Goal: Task Accomplishment & Management: Complete application form

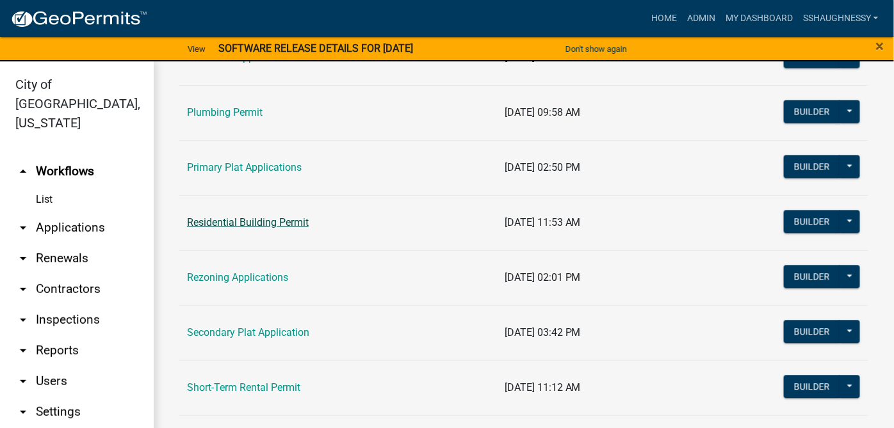
scroll to position [854, 0]
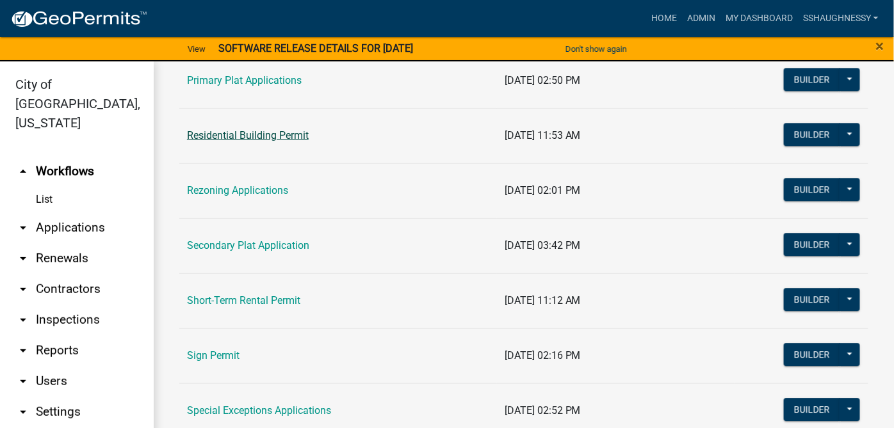
click at [240, 129] on link "Residential Building Permit" at bounding box center [248, 135] width 122 height 12
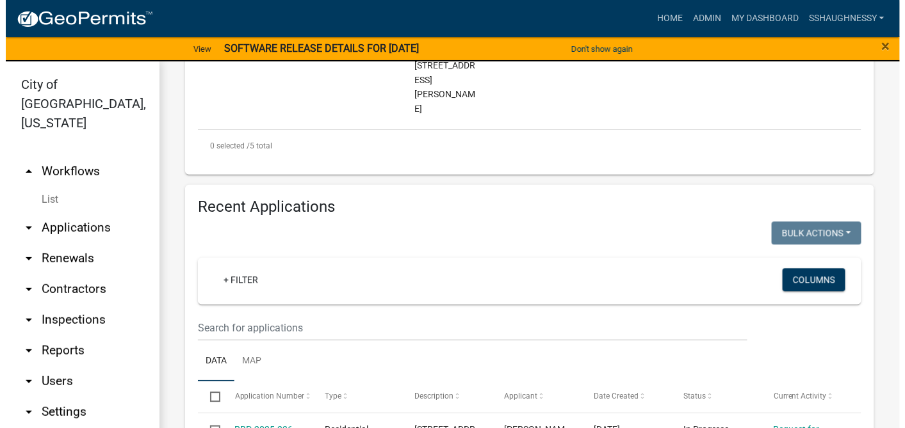
scroll to position [854, 0]
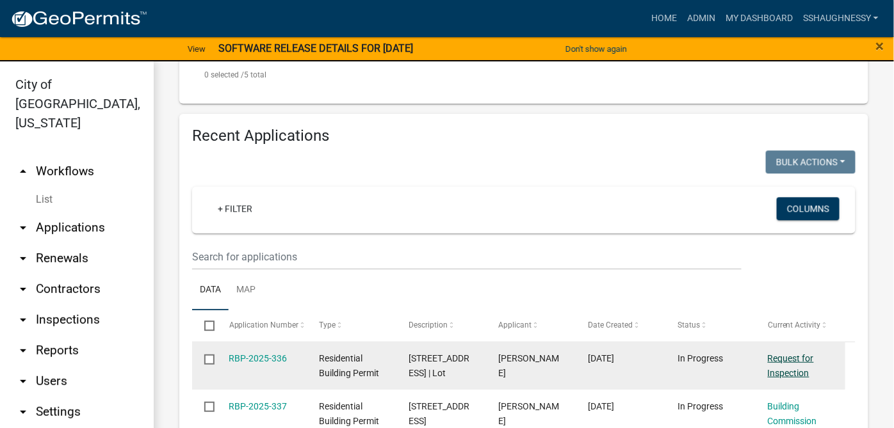
click at [801, 354] on link "Request for Inspection" at bounding box center [791, 366] width 46 height 25
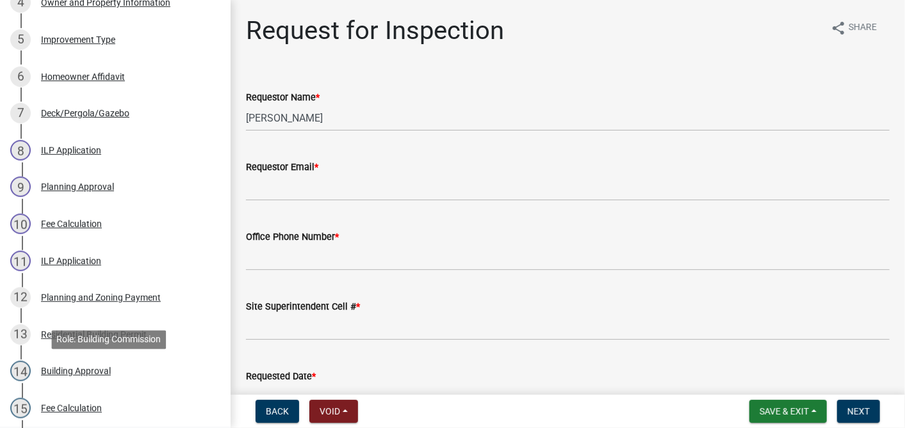
scroll to position [427, 0]
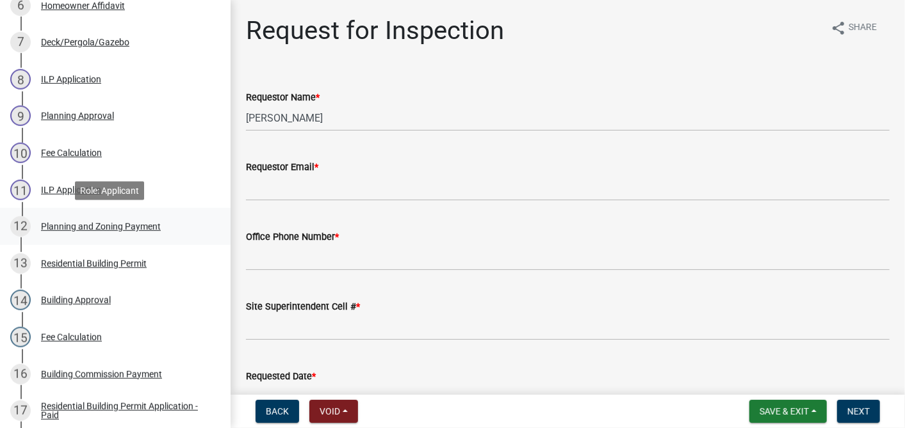
click at [118, 222] on div "Planning and Zoning Payment" at bounding box center [101, 226] width 120 height 9
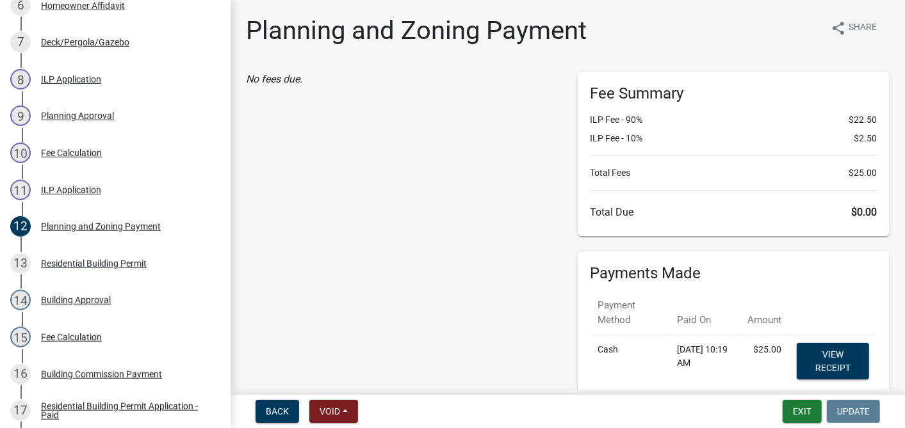
scroll to position [102, 0]
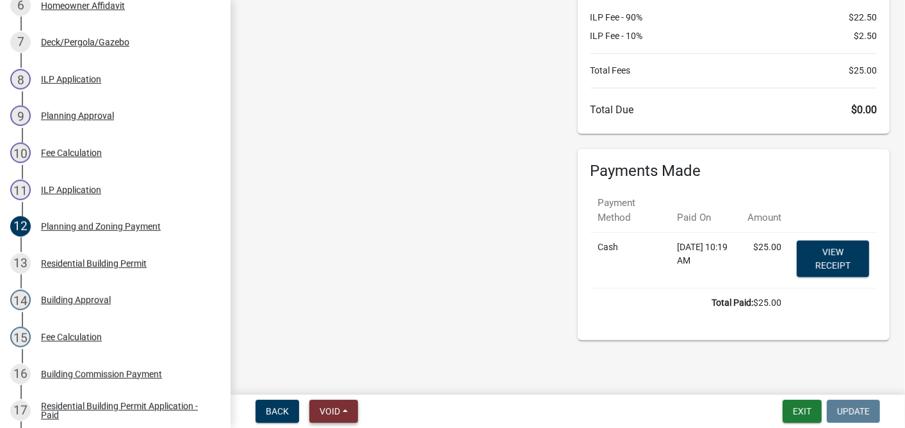
click at [344, 414] on button "Void" at bounding box center [333, 411] width 49 height 23
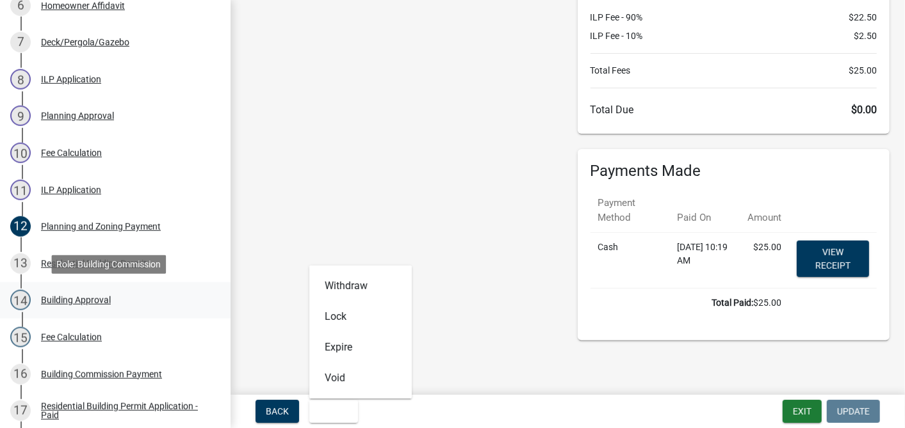
click at [105, 305] on div "Building Approval" at bounding box center [76, 300] width 70 height 9
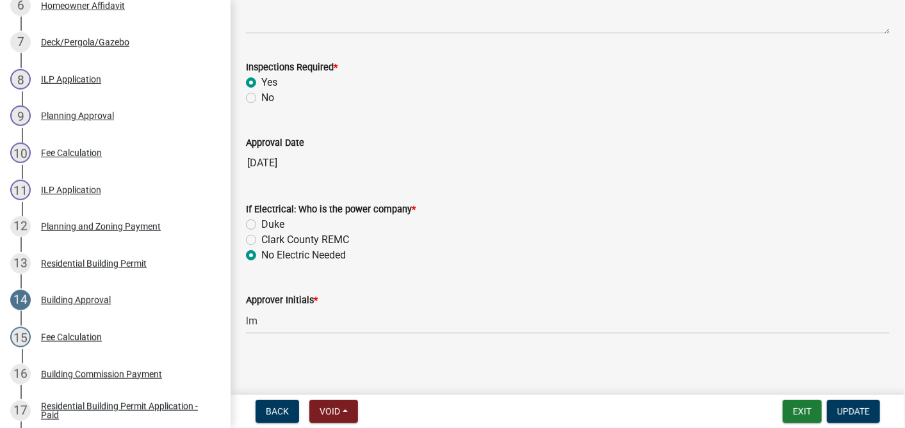
scroll to position [255, 0]
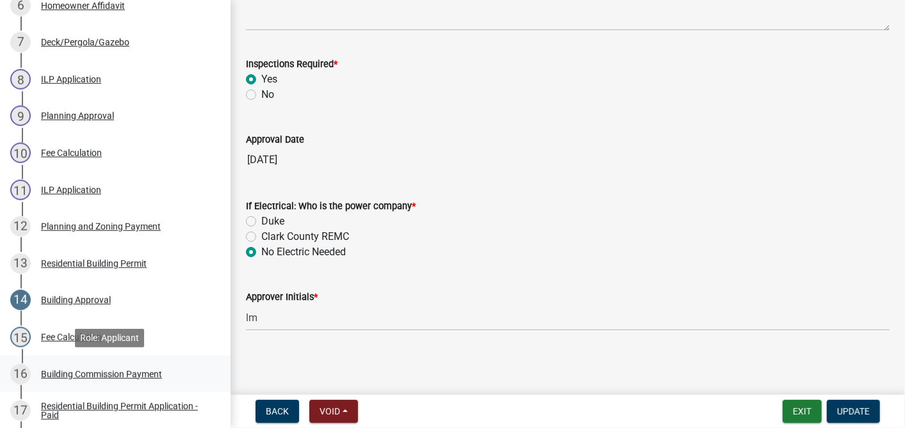
click at [108, 370] on div "Building Commission Payment" at bounding box center [101, 374] width 121 height 9
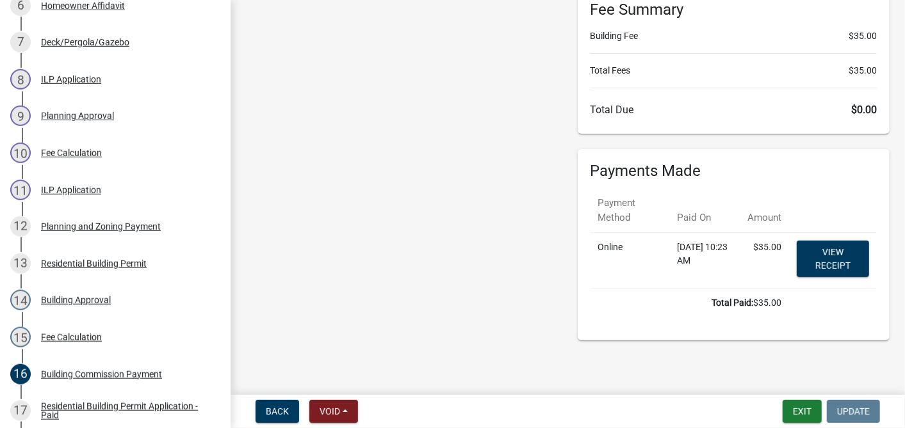
scroll to position [13, 0]
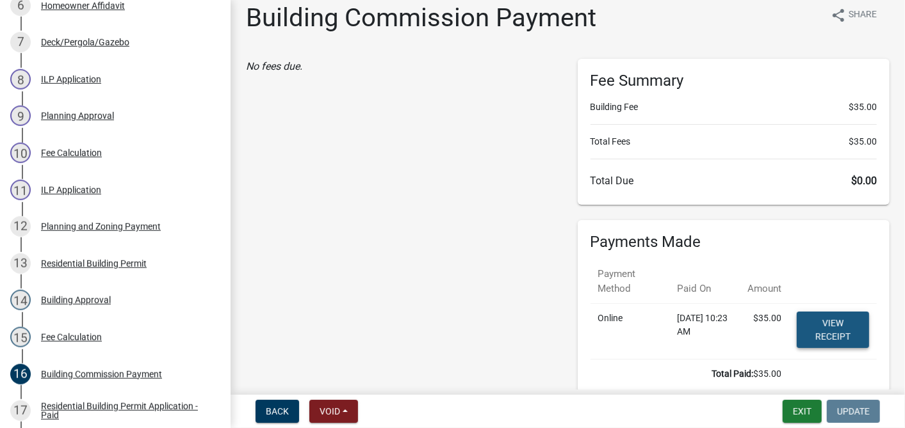
click at [839, 328] on link "View receipt" at bounding box center [833, 330] width 72 height 37
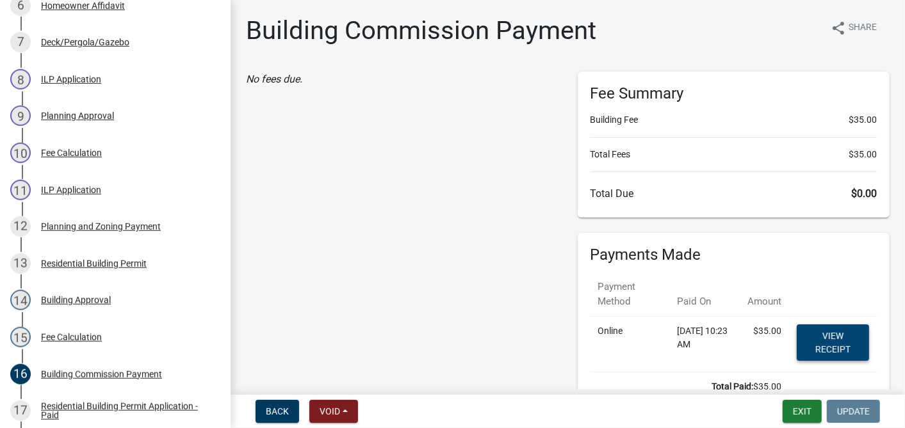
scroll to position [0, 0]
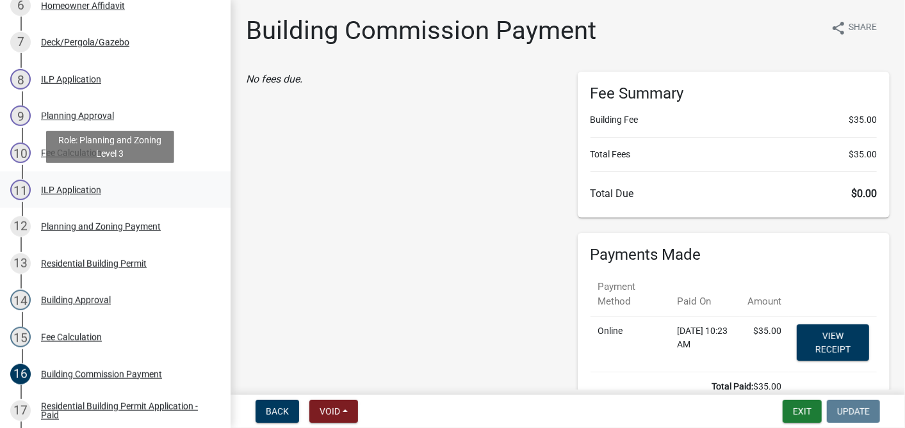
click at [72, 188] on div "ILP Application" at bounding box center [71, 190] width 60 height 9
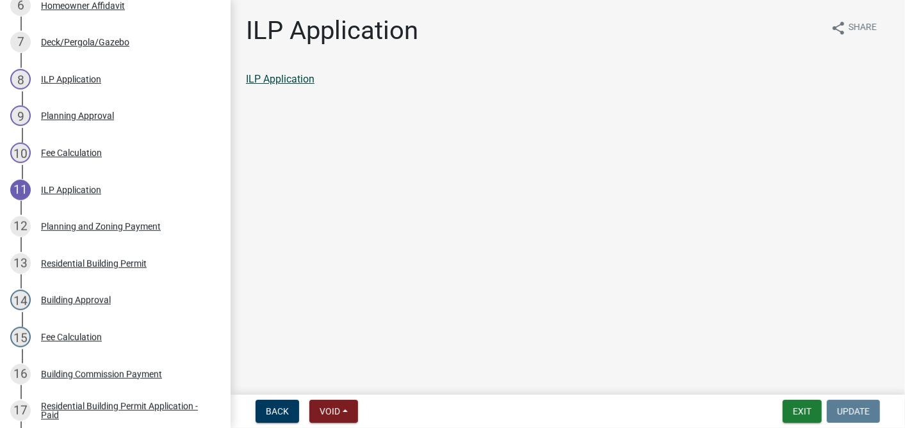
click at [255, 78] on link "ILP Application" at bounding box center [280, 79] width 69 height 12
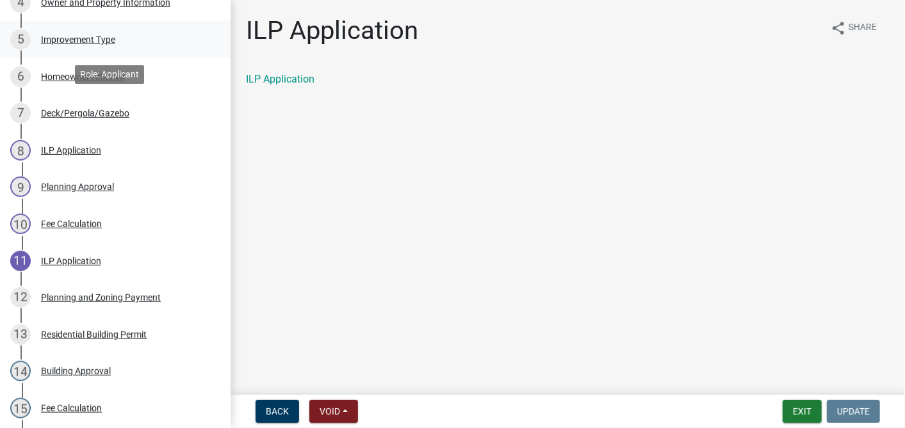
click at [98, 38] on div "Improvement Type" at bounding box center [78, 39] width 74 height 9
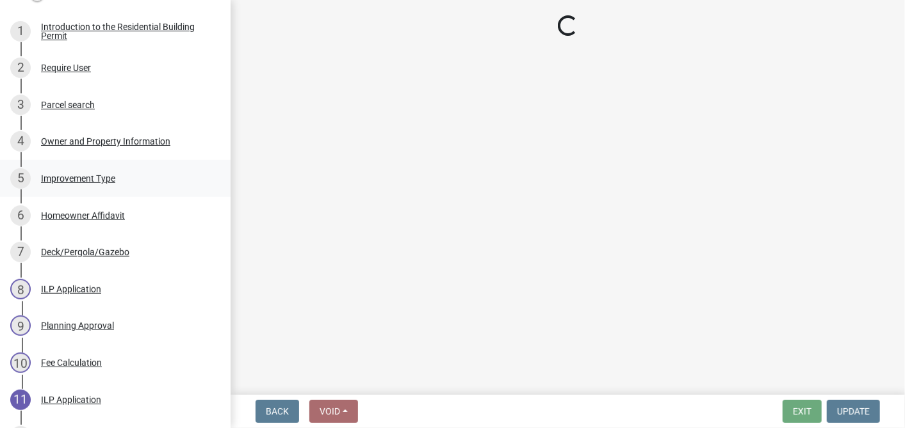
scroll to position [213, 0]
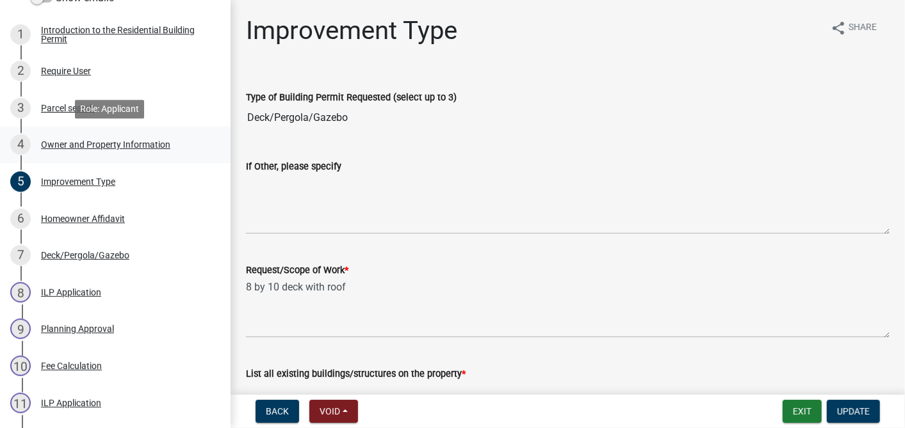
click at [129, 148] on div "Owner and Property Information" at bounding box center [105, 144] width 129 height 9
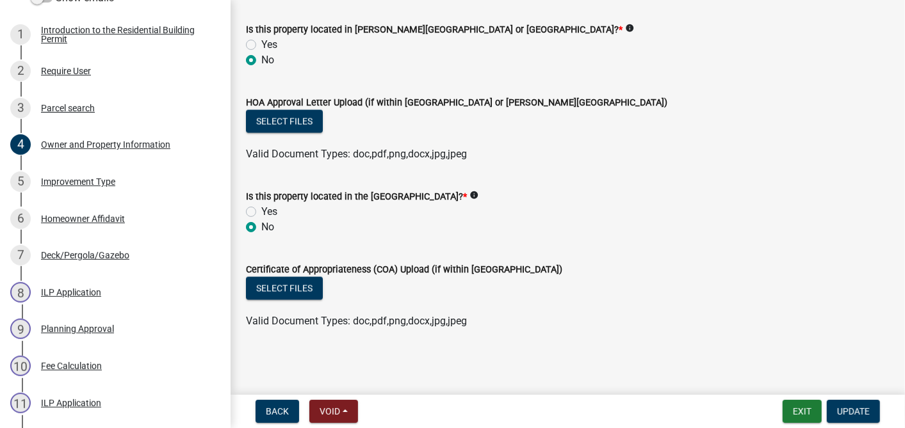
scroll to position [1166, 0]
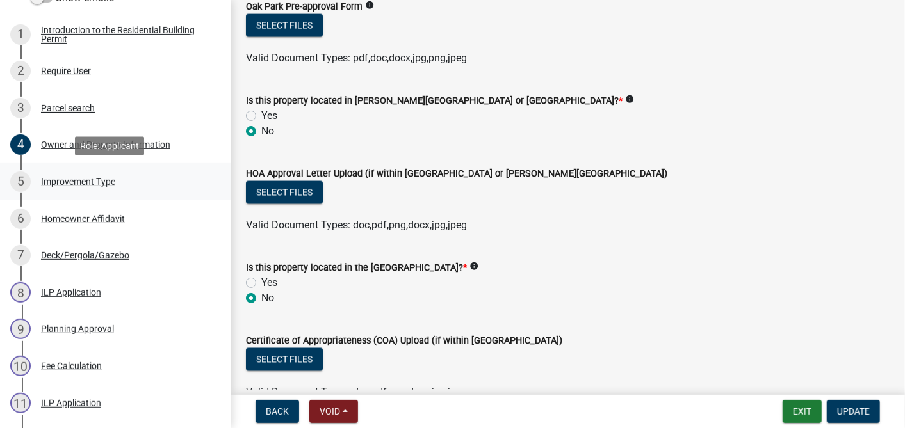
click at [69, 179] on div "Improvement Type" at bounding box center [78, 181] width 74 height 9
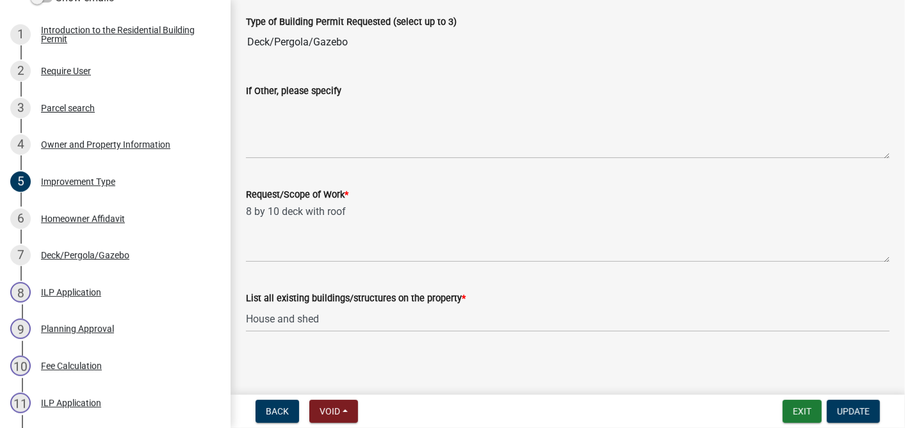
scroll to position [77, 0]
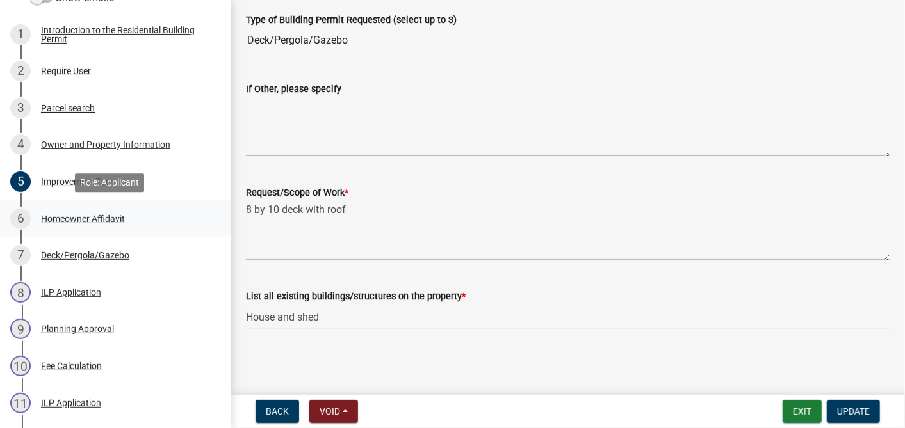
click at [148, 209] on div "6 Homeowner Affidavit" at bounding box center [110, 219] width 200 height 20
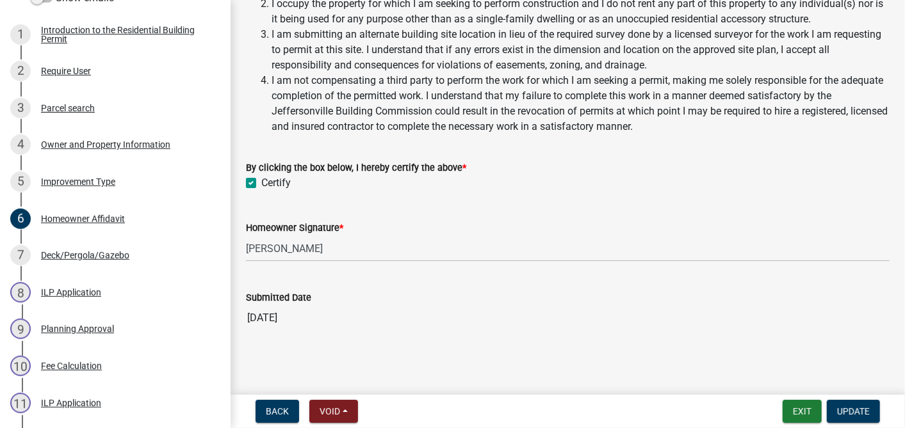
scroll to position [440, 0]
click at [70, 253] on div "Deck/Pergola/Gazebo" at bounding box center [85, 255] width 88 height 9
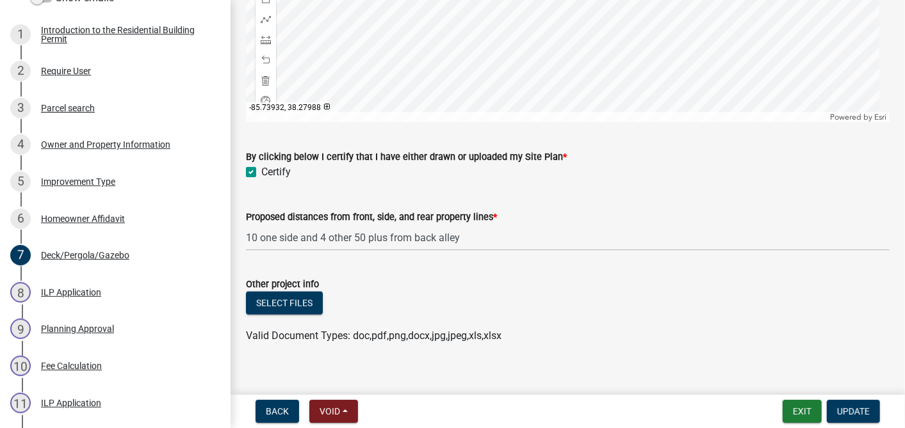
scroll to position [1134, 0]
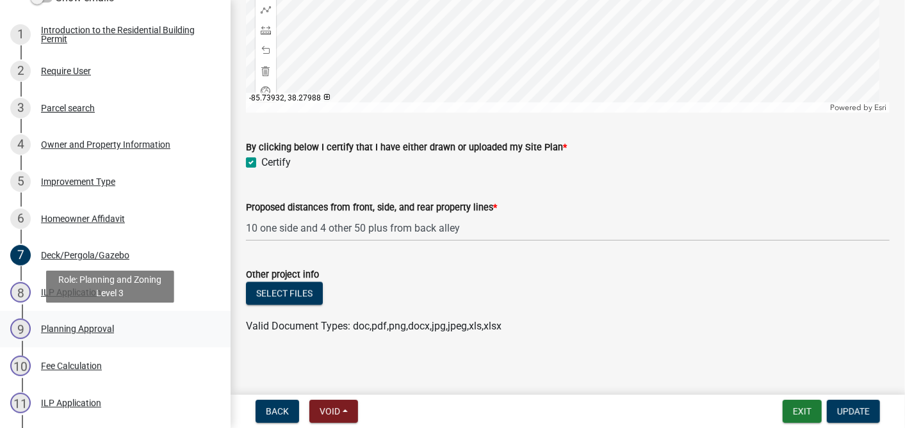
click at [105, 321] on div "9 Planning Approval" at bounding box center [110, 329] width 200 height 20
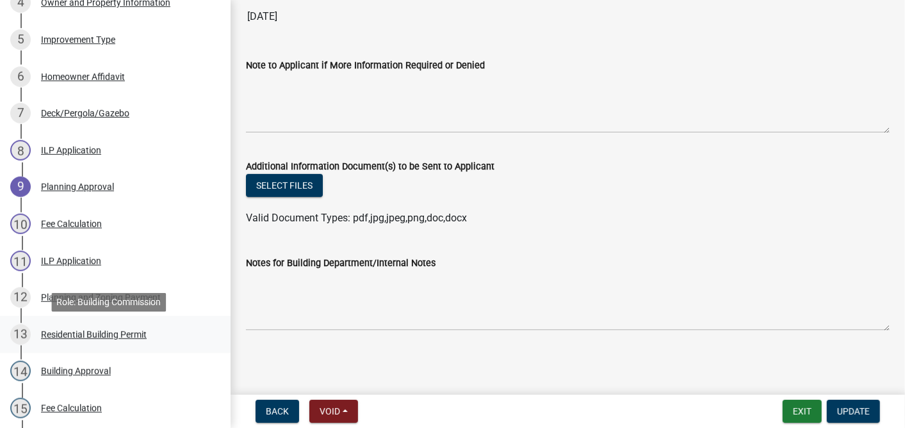
scroll to position [427, 0]
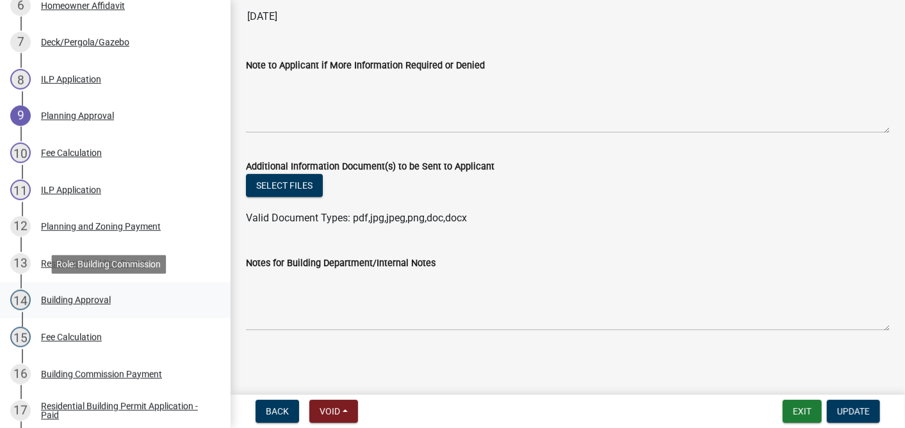
click at [93, 302] on div "Building Approval" at bounding box center [76, 300] width 70 height 9
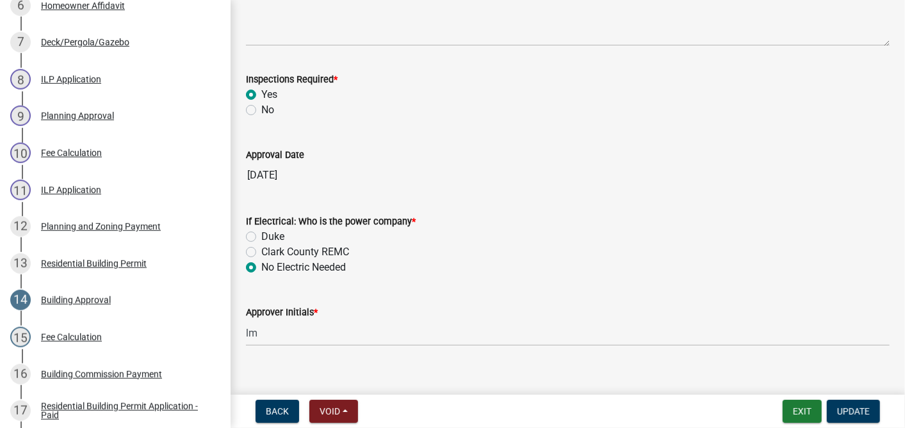
scroll to position [255, 0]
